Goal: Information Seeking & Learning: Find specific fact

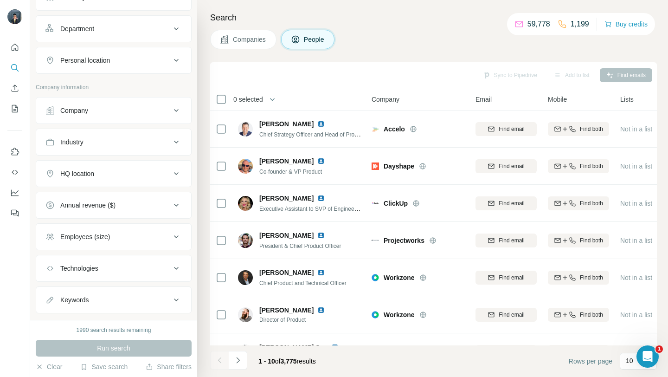
scroll to position [141, 0]
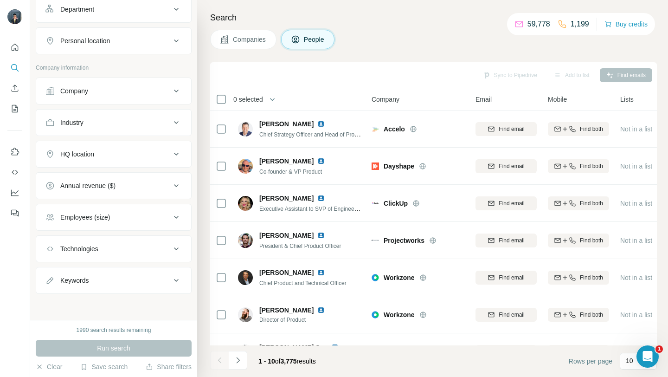
click at [141, 122] on div "Industry" at bounding box center [107, 122] width 125 height 9
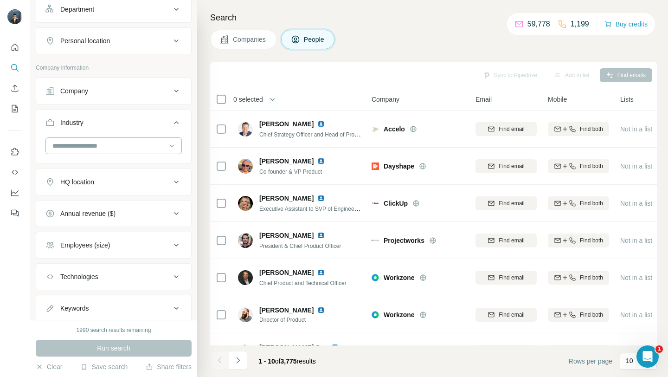
click at [97, 147] on input at bounding box center [108, 146] width 115 height 10
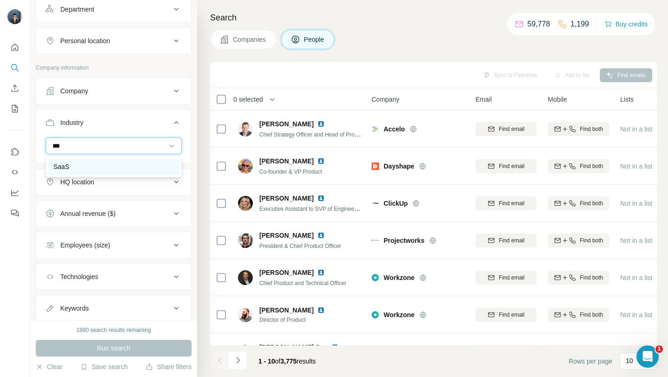
type input "***"
click at [87, 167] on div "SaaS" at bounding box center [113, 166] width 121 height 9
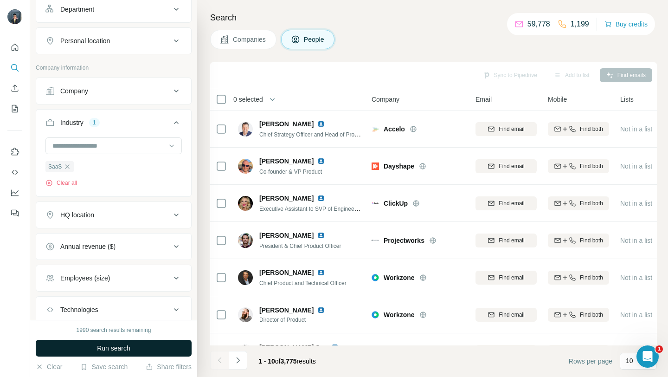
click at [111, 351] on span "Run search" at bounding box center [113, 347] width 33 height 9
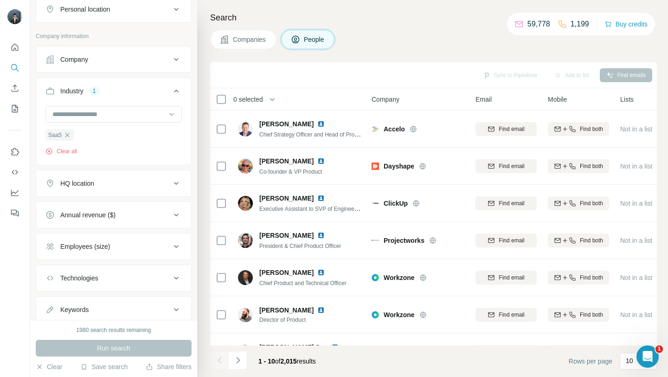
scroll to position [173, 0]
click at [156, 184] on div "HQ location" at bounding box center [107, 182] width 125 height 9
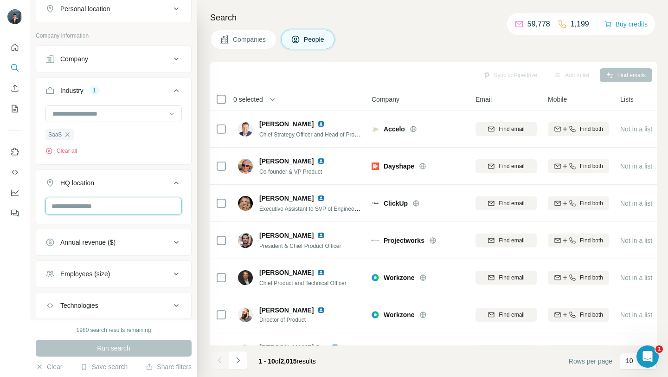
click at [119, 206] on input "text" at bounding box center [113, 206] width 136 height 17
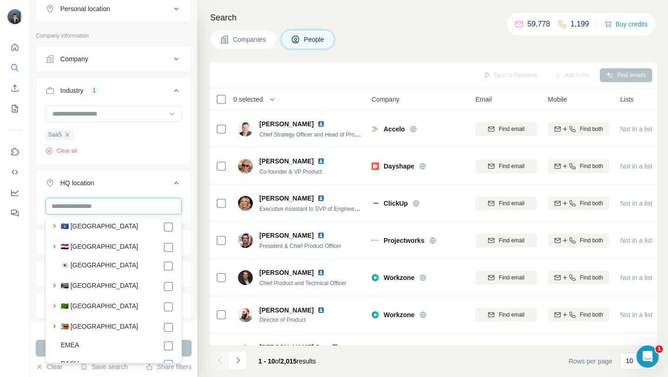
scroll to position [5043, 0]
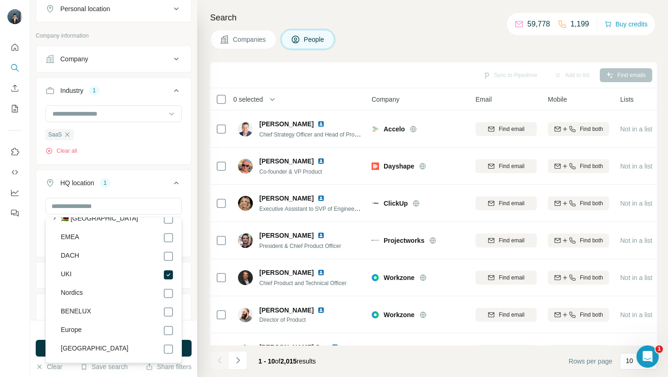
click at [38, 267] on div "UKI Nordics BENELUX DACH Clear all" at bounding box center [113, 234] width 155 height 73
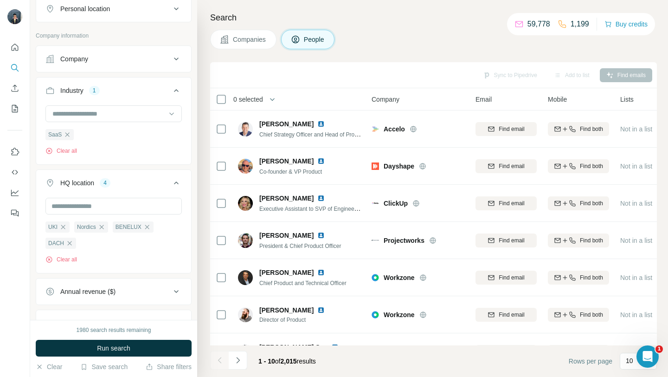
scroll to position [4999, 0]
click at [90, 346] on button "Run search" at bounding box center [114, 347] width 156 height 17
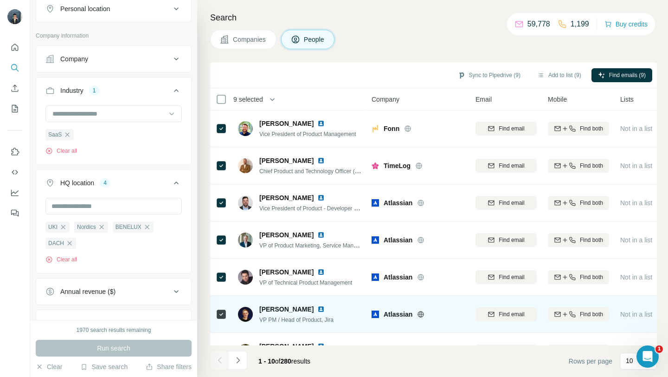
scroll to position [136, 0]
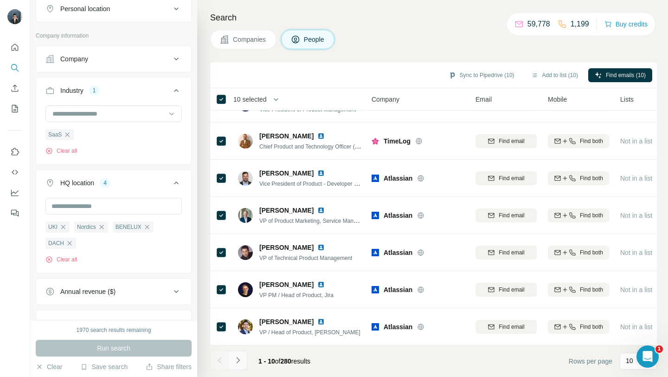
click at [240, 354] on button "Navigate to next page" at bounding box center [238, 360] width 19 height 19
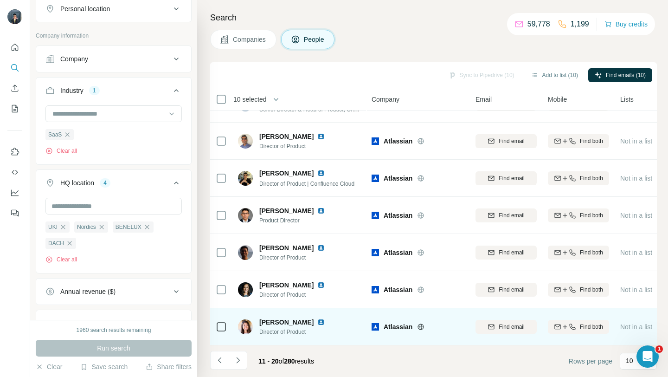
scroll to position [0, 0]
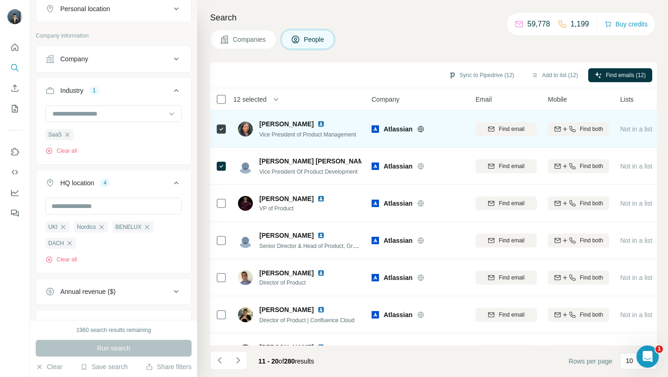
click at [421, 130] on icon at bounding box center [420, 128] width 7 height 7
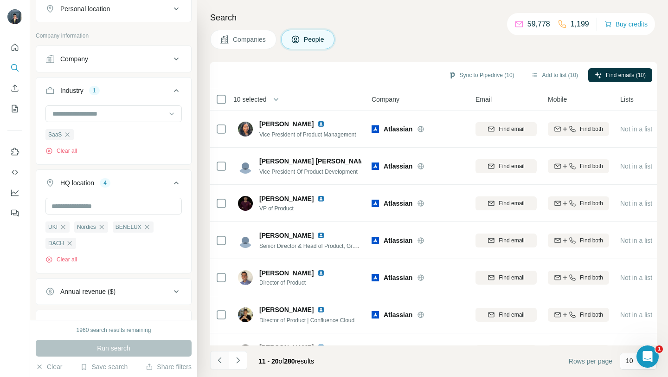
click at [223, 364] on icon "Navigate to previous page" at bounding box center [219, 359] width 9 height 9
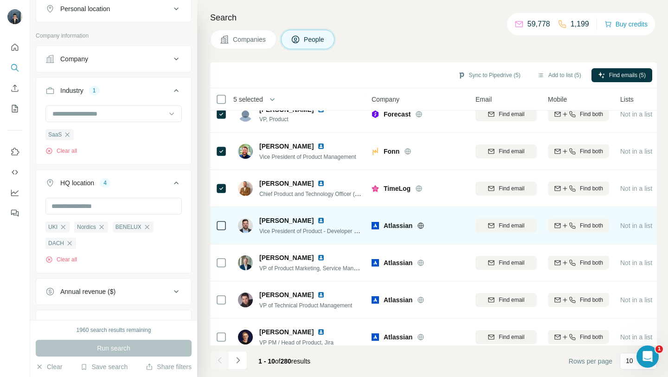
scroll to position [72, 0]
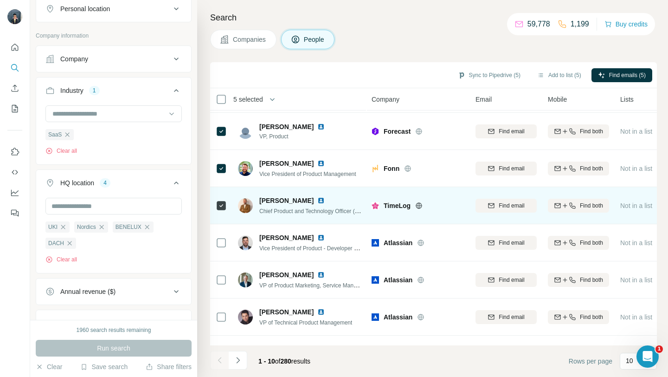
click at [418, 205] on icon at bounding box center [419, 205] width 6 height 0
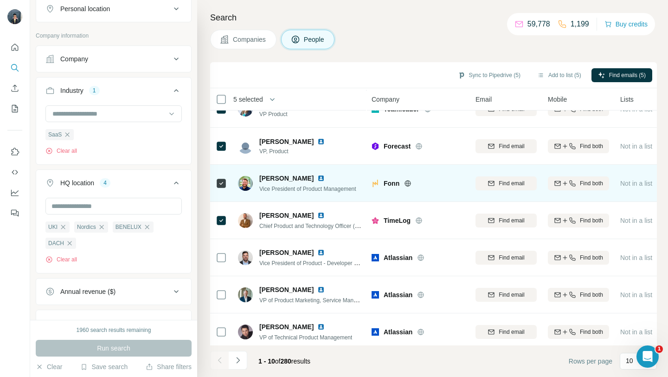
click at [408, 182] on icon at bounding box center [408, 183] width 2 height 6
